Goal: Navigation & Orientation: Find specific page/section

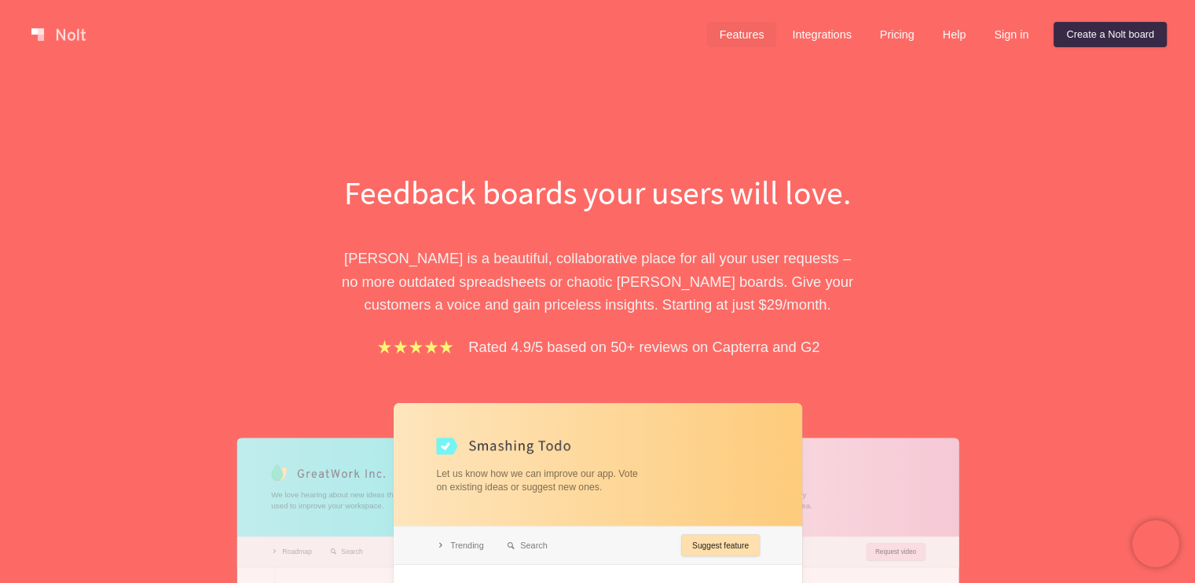
click at [732, 34] on link "Features" at bounding box center [742, 34] width 70 height 25
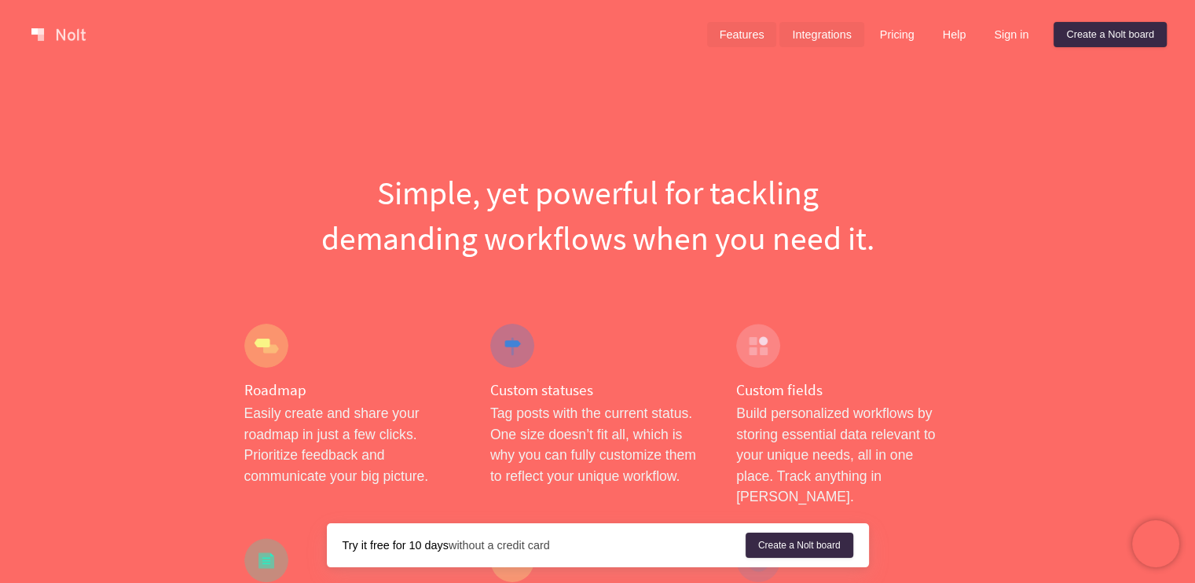
click at [820, 33] on link "Integrations" at bounding box center [822, 34] width 84 height 25
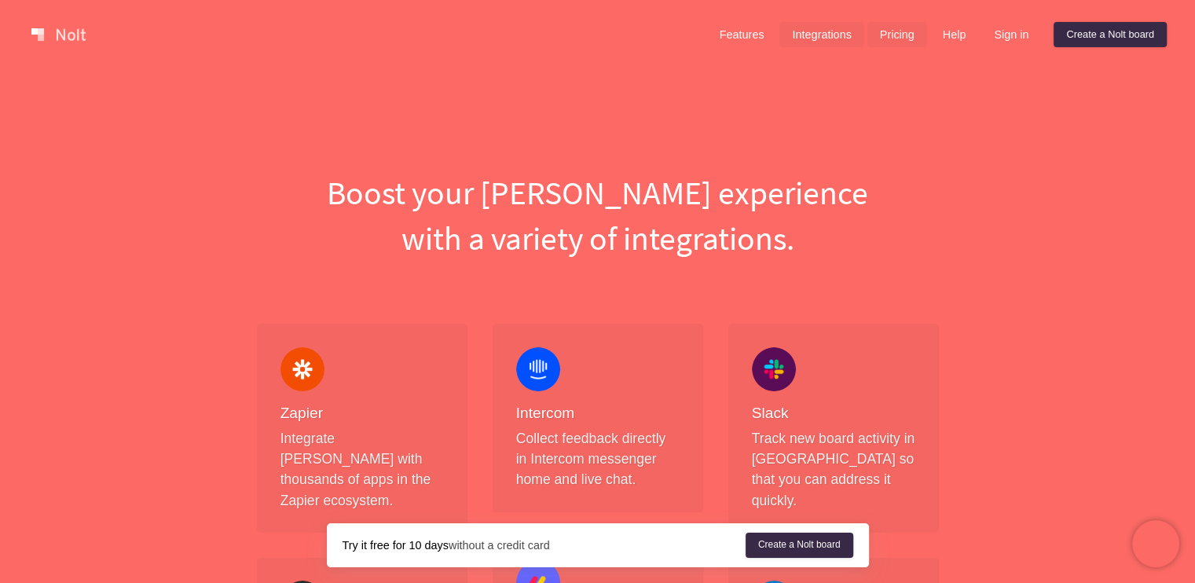
click at [897, 28] on link "Pricing" at bounding box center [898, 34] width 60 height 25
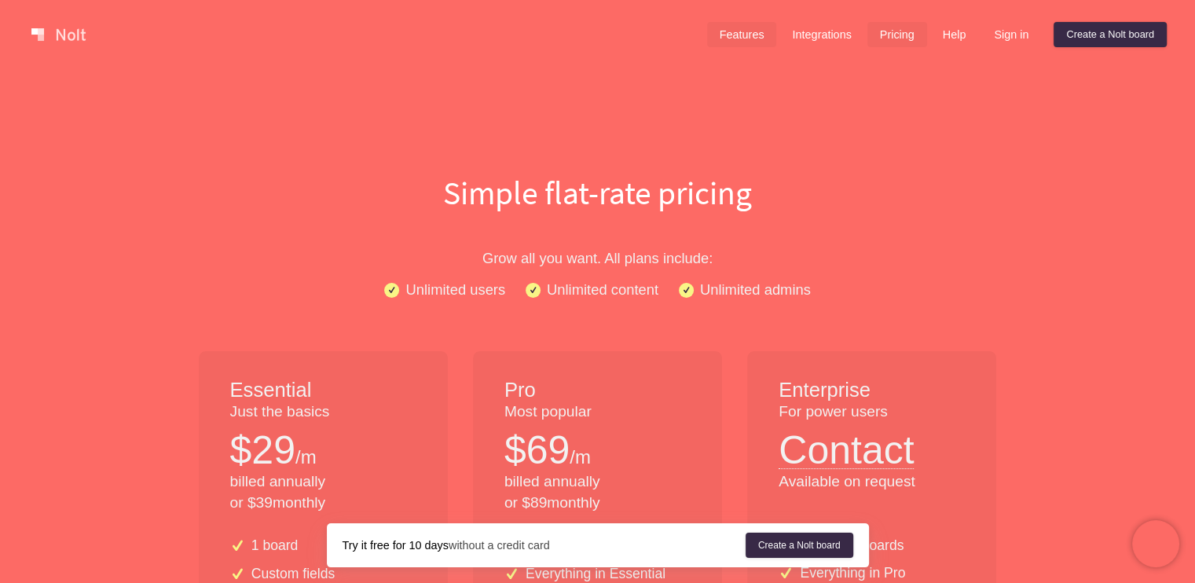
click at [736, 39] on link "Features" at bounding box center [742, 34] width 70 height 25
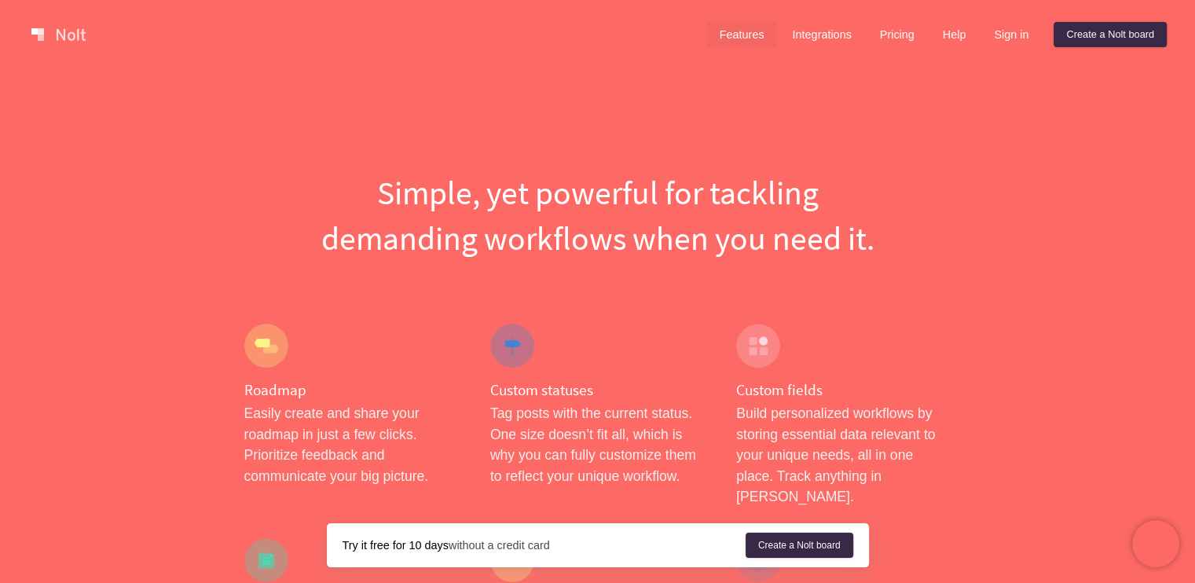
click at [728, 31] on link "Features" at bounding box center [742, 34] width 70 height 25
click at [831, 12] on div "Features Integrations Pricing Help Sign in Create a Nolt board Menu" at bounding box center [597, 34] width 1195 height 69
drag, startPoint x: 831, startPoint y: 12, endPoint x: 827, endPoint y: 35, distance: 23.9
click at [827, 35] on div "Features Integrations Pricing Help Sign in Create a Nolt board Menu" at bounding box center [597, 34] width 1195 height 69
click at [827, 35] on link "Integrations" at bounding box center [822, 34] width 84 height 25
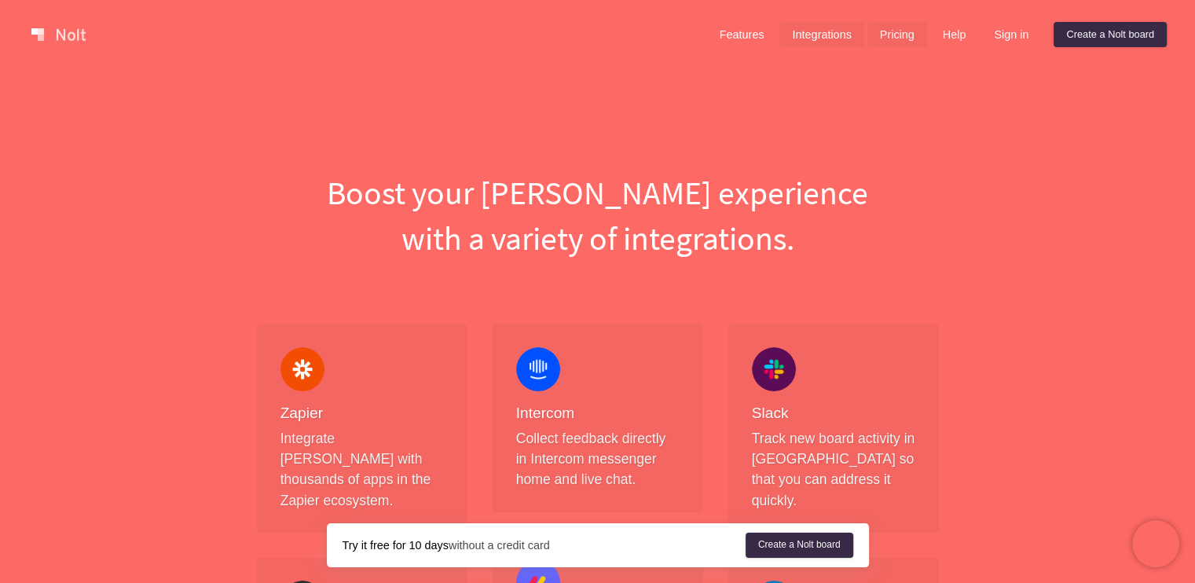
click at [900, 31] on link "Pricing" at bounding box center [898, 34] width 60 height 25
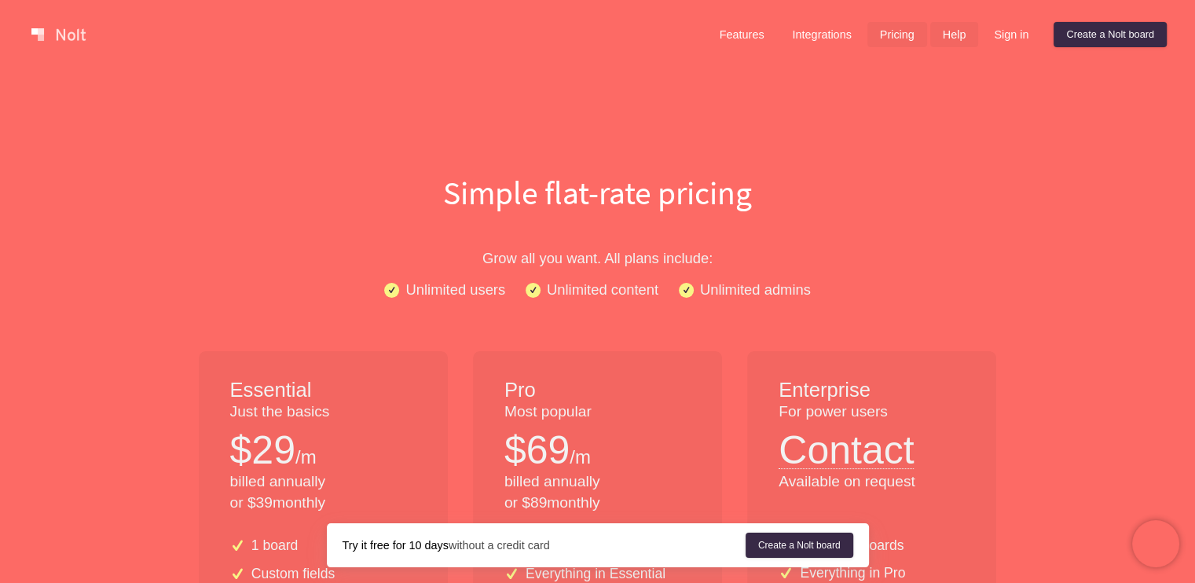
click at [961, 23] on link "Help" at bounding box center [954, 34] width 49 height 25
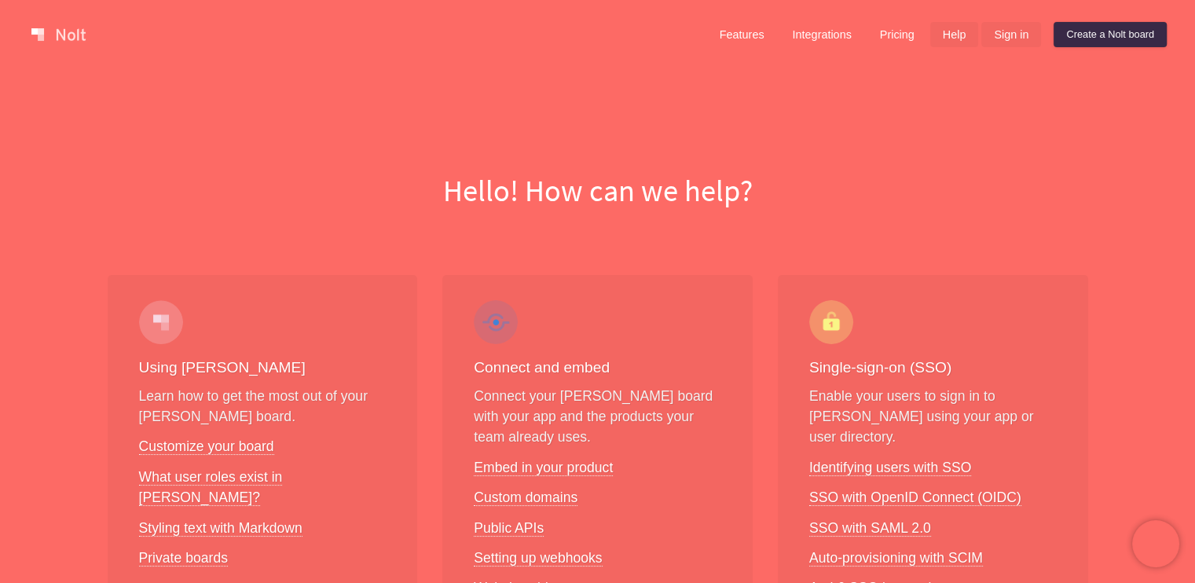
click at [1003, 28] on link "Sign in" at bounding box center [1011, 34] width 60 height 25
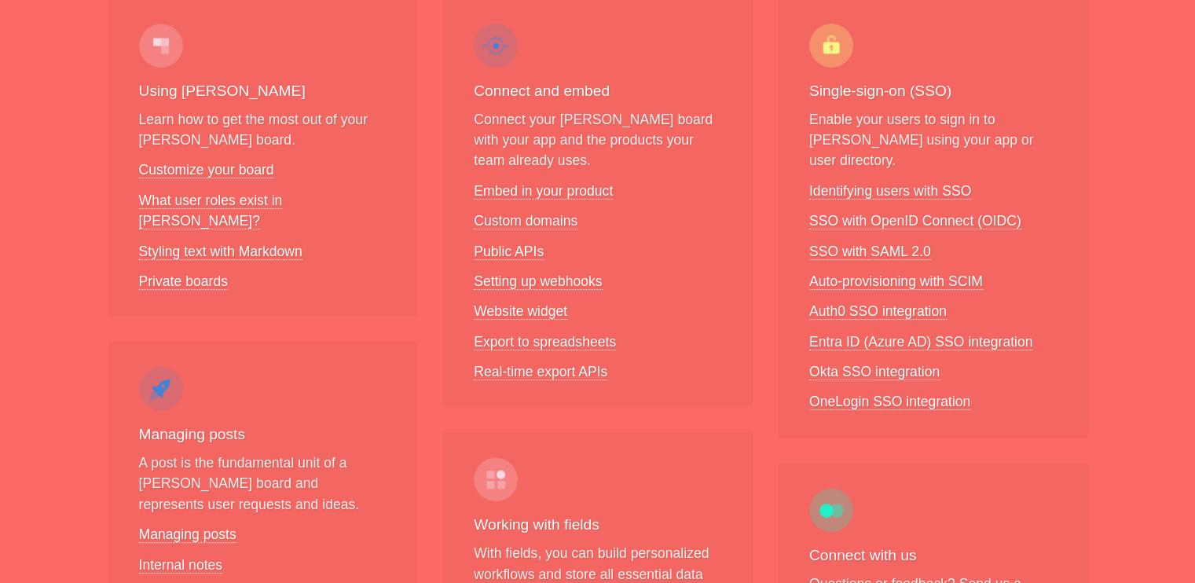
scroll to position [196, 0]
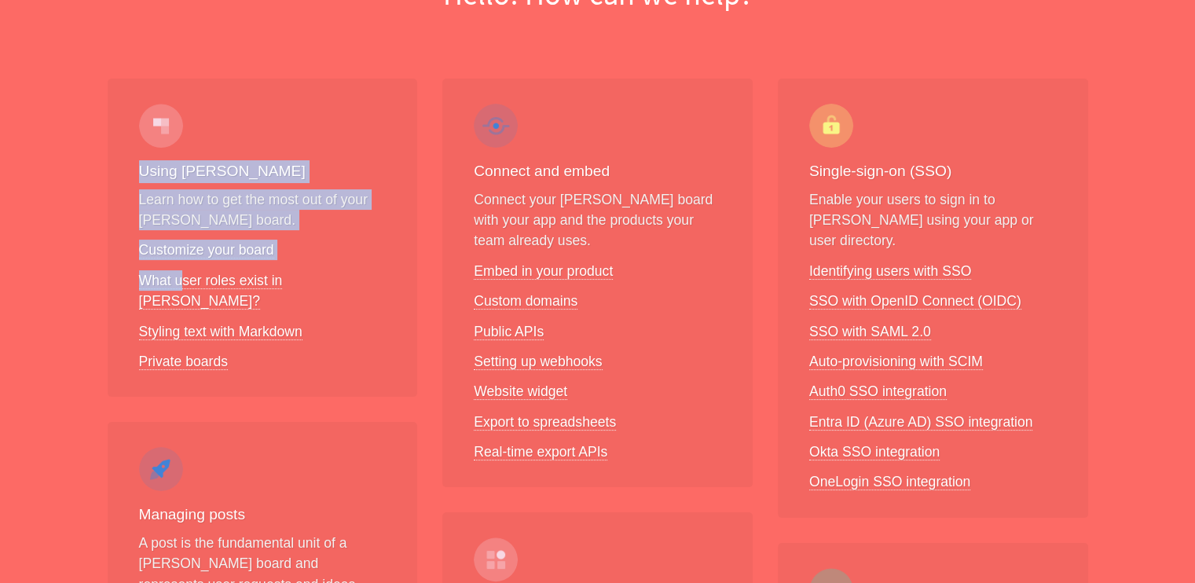
drag, startPoint x: 155, startPoint y: 143, endPoint x: 182, endPoint y: 261, distance: 121.0
click at [182, 261] on div "Using Nolt Learn how to get the most out of your Nolt board. Customize your boa…" at bounding box center [263, 238] width 310 height 319
click at [209, 283] on link "What user roles exist in Nolt?" at bounding box center [211, 291] width 144 height 37
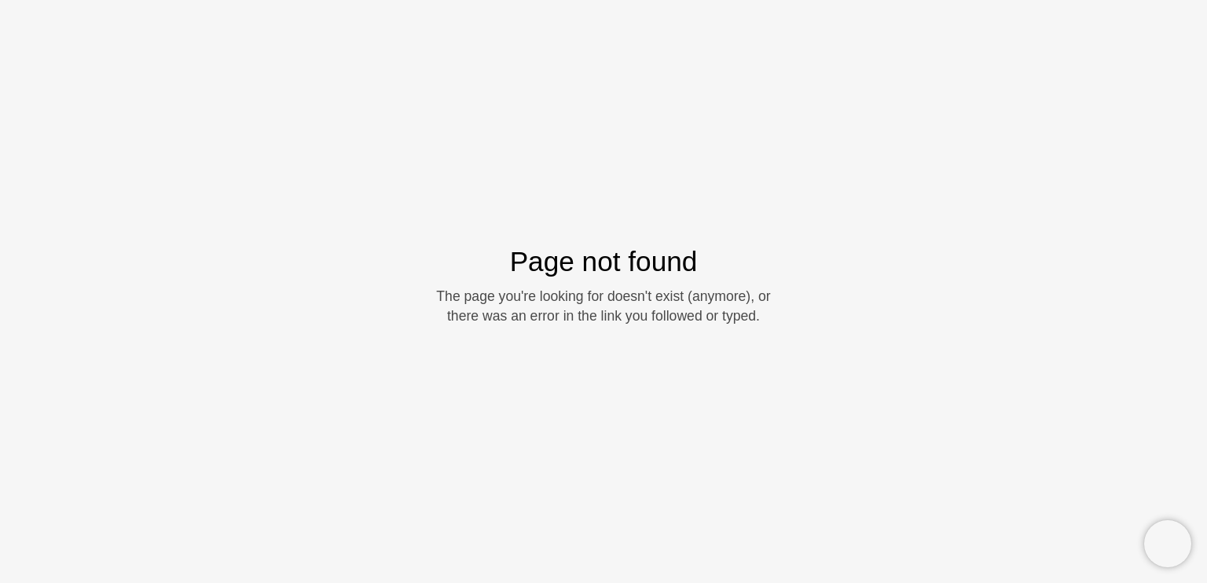
click at [581, 287] on div "The page you're looking for doesn't exist (anymore), or there was an error in t…" at bounding box center [604, 306] width 354 height 39
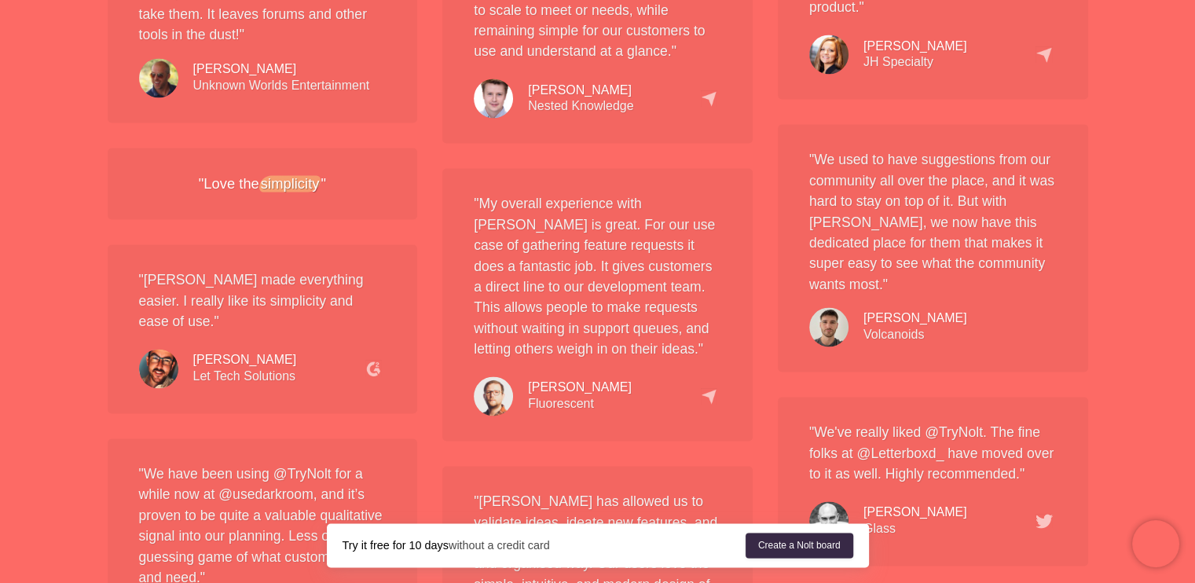
scroll to position [2411, 0]
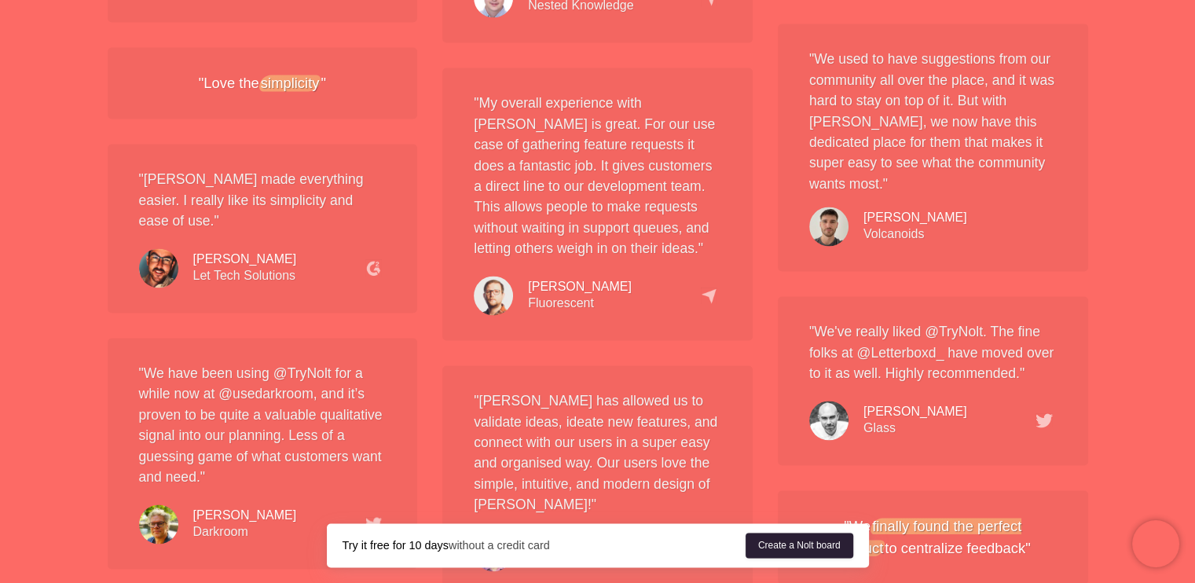
click at [789, 537] on link "Create a Nolt board" at bounding box center [800, 545] width 108 height 25
